Goal: Information Seeking & Learning: Learn about a topic

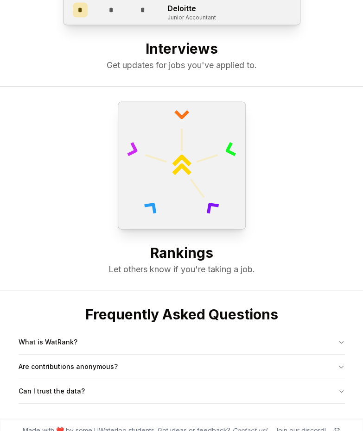
scroll to position [548, 0]
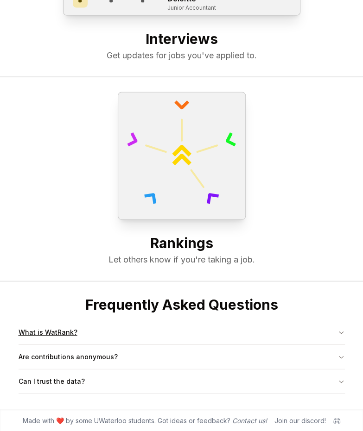
click at [125, 334] on button "What is WatRank?" at bounding box center [182, 333] width 326 height 24
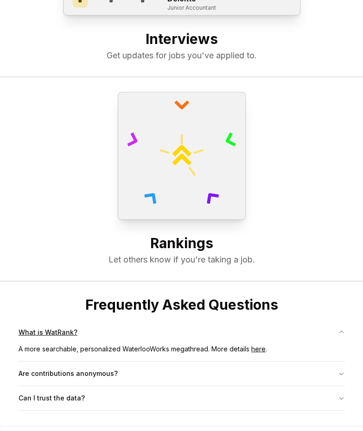
click at [125, 334] on button "What is WatRank?" at bounding box center [182, 333] width 326 height 24
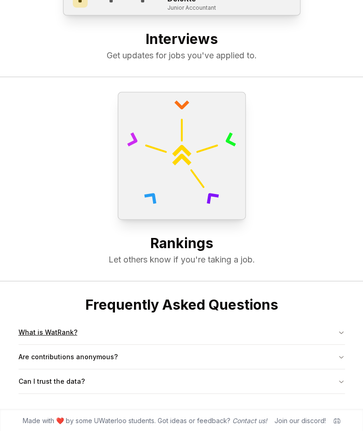
click at [125, 334] on button "What is WatRank?" at bounding box center [182, 333] width 326 height 24
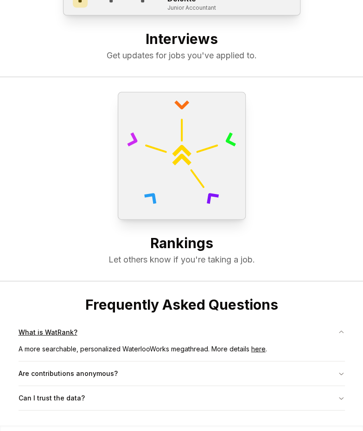
click at [125, 334] on button "What is WatRank?" at bounding box center [182, 333] width 326 height 24
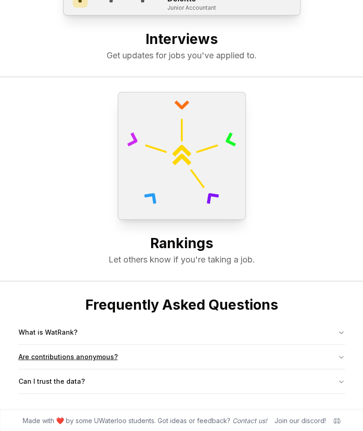
click at [111, 354] on button "Are contributions anonymous?" at bounding box center [182, 357] width 326 height 24
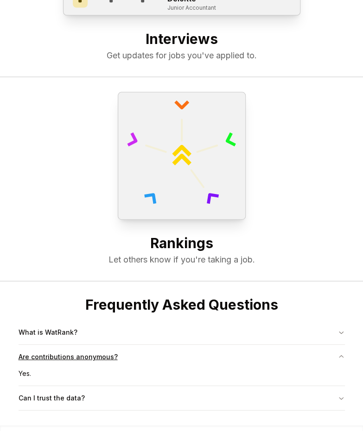
click at [116, 354] on button "Are contributions anonymous?" at bounding box center [182, 357] width 326 height 24
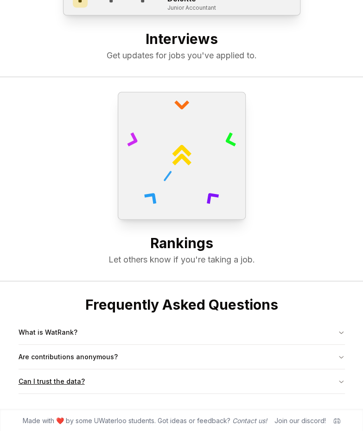
click at [104, 372] on button "Can I trust the data?" at bounding box center [182, 382] width 326 height 24
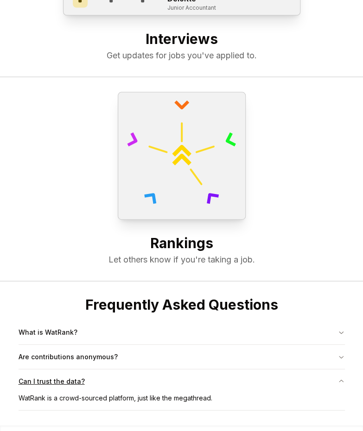
click at [116, 377] on button "Can I trust the data?" at bounding box center [182, 382] width 326 height 24
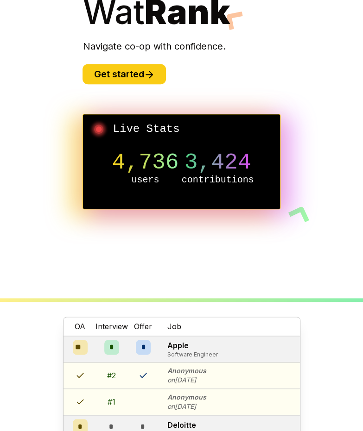
scroll to position [0, 0]
